Goal: Information Seeking & Learning: Learn about a topic

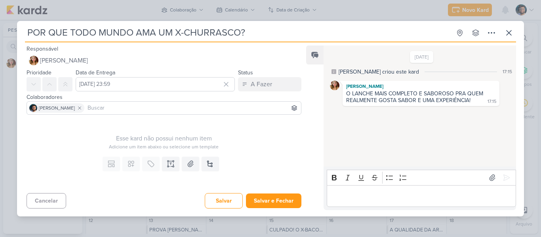
drag, startPoint x: 172, startPoint y: 32, endPoint x: 25, endPoint y: 26, distance: 146.8
click at [25, 26] on div "POR QUE TODO MUNDO AMA UM X-CHURRASCO?" at bounding box center [238, 33] width 426 height 14
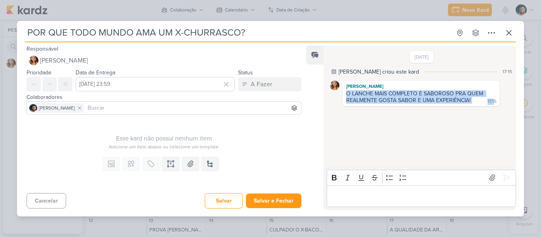
drag, startPoint x: 346, startPoint y: 91, endPoint x: 491, endPoint y: 102, distance: 144.7
click at [491, 102] on div "[PERSON_NAME] O LANCHE MAIS COMPLETO E SABOROSO PRA QUEM REALMENTE GOSTA SABOR …" at bounding box center [421, 93] width 157 height 25
copy div "O LANCHE MAIS COMPLETO E SABOROSO PRA QUEM REALMENTE GOSTA SABOR E UMA EXPERIÊN…"
drag, startPoint x: 421, startPoint y: 128, endPoint x: 420, endPoint y: 133, distance: 4.8
click at [421, 128] on div "[DATE] [PERSON_NAME] criou este kard 17:15 [PERSON_NAME] O LANCHE MAIS COMPLETO…" at bounding box center [420, 106] width 192 height 121
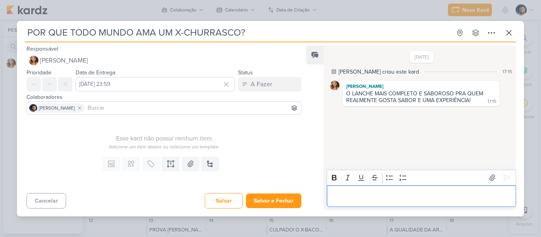
click at [388, 198] on p "Editor editing area: main" at bounding box center [421, 196] width 181 height 10
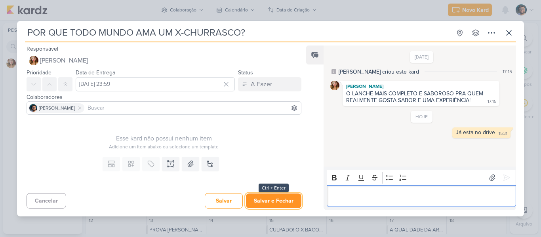
click at [271, 203] on button "Salvar e Fechar" at bounding box center [273, 201] width 55 height 15
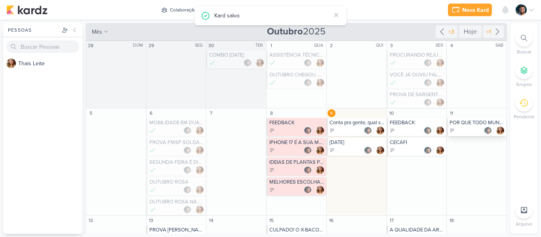
click at [467, 128] on div at bounding box center [477, 131] width 55 height 8
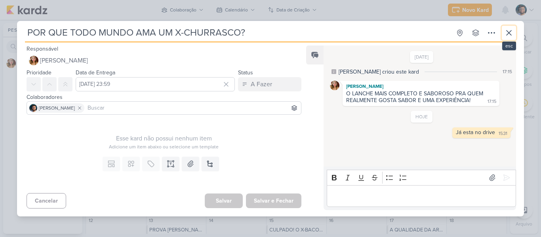
drag, startPoint x: 512, startPoint y: 33, endPoint x: 507, endPoint y: 36, distance: 5.9
click at [511, 33] on icon at bounding box center [510, 33] width 10 height 10
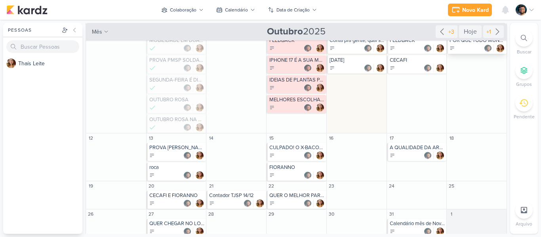
scroll to position [86, 0]
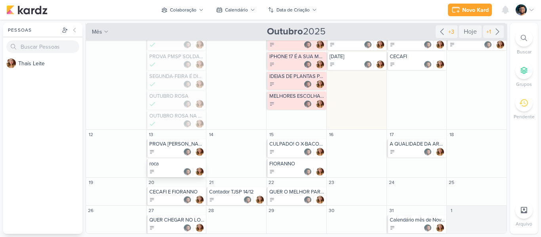
click at [159, 168] on div at bounding box center [176, 172] width 55 height 8
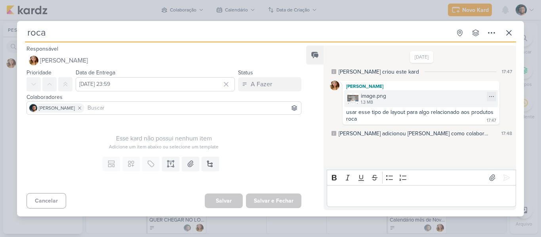
click at [405, 98] on div "image.png 1.3 MB" at bounding box center [421, 98] width 154 height 17
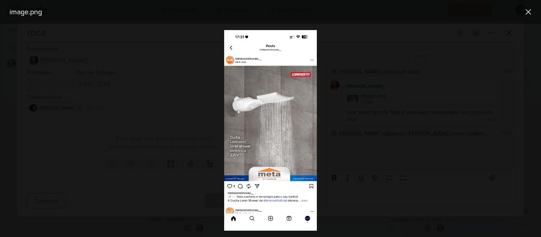
click at [410, 42] on div at bounding box center [270, 131] width 541 height 214
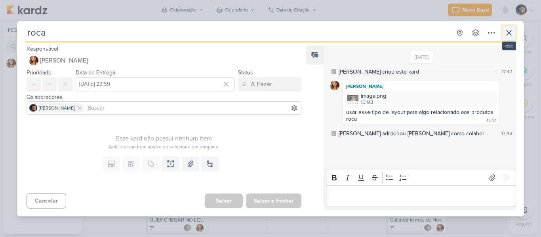
click at [508, 29] on icon at bounding box center [510, 33] width 10 height 10
